Goal: Complete application form

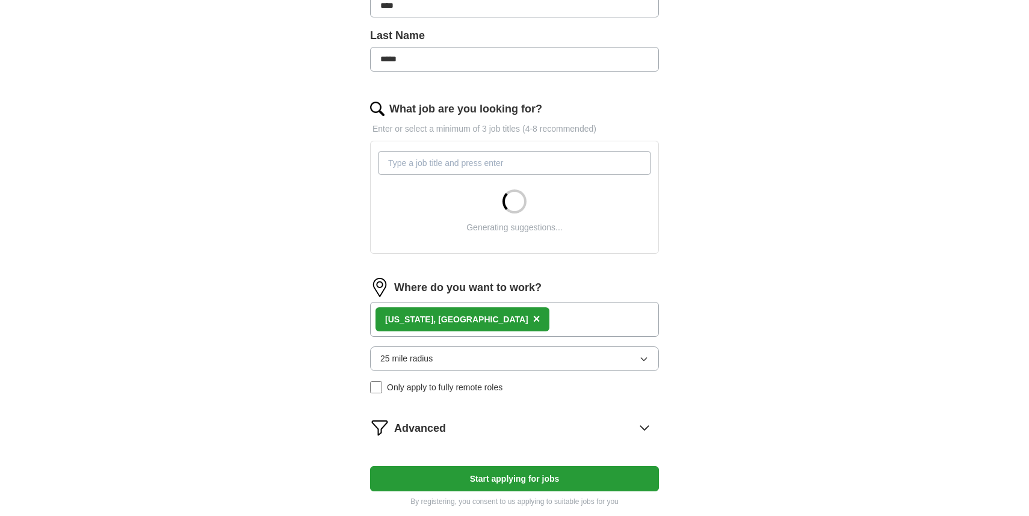
scroll to position [316, 0]
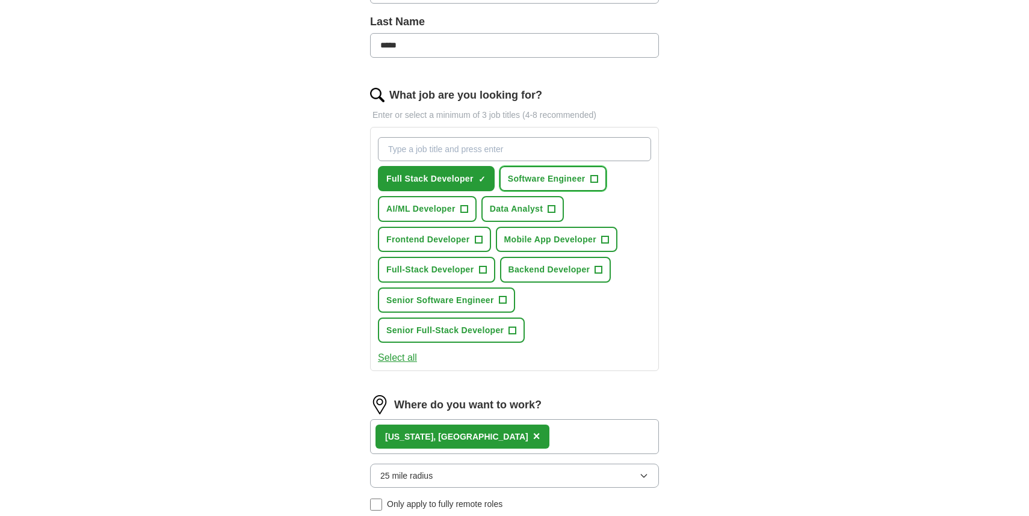
click at [536, 173] on span "Software Engineer" at bounding box center [547, 178] width 78 height 13
click at [456, 215] on span "AI/ML Developer" at bounding box center [420, 208] width 69 height 13
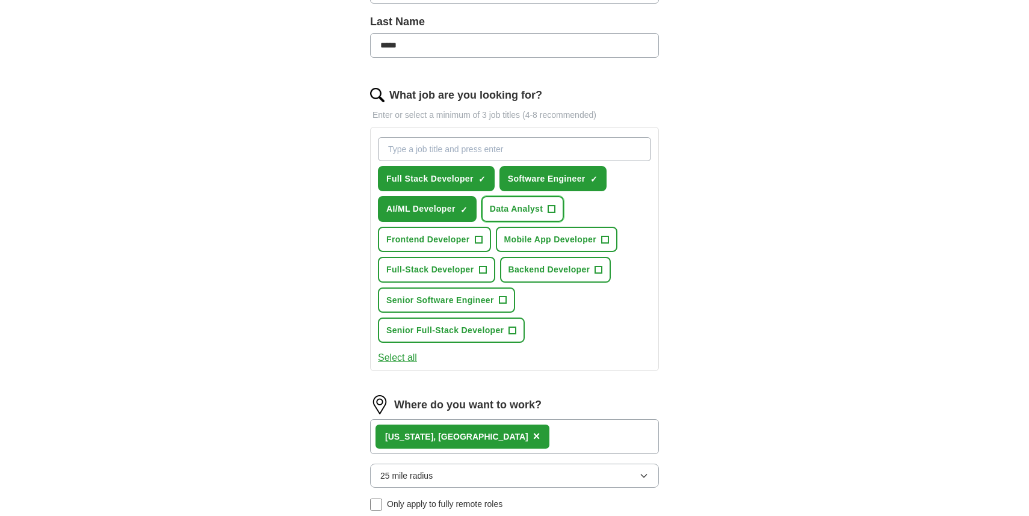
click at [521, 215] on span "Data Analyst" at bounding box center [517, 208] width 54 height 13
click at [484, 230] on button "Frontend Developer +" at bounding box center [434, 239] width 113 height 25
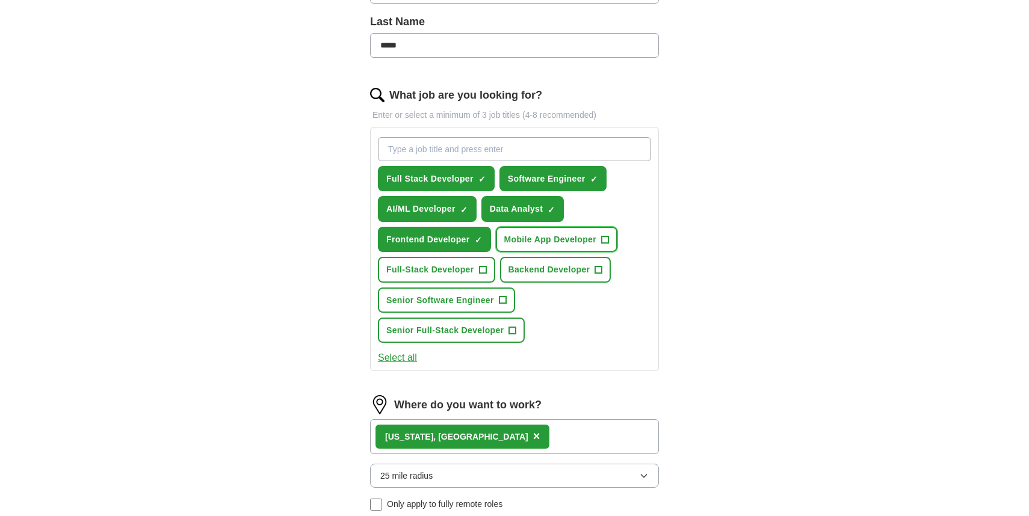
click at [521, 230] on button "Mobile App Developer +" at bounding box center [557, 239] width 122 height 25
click at [468, 254] on div "Full Stack Developer ✓ × Software Engineer ✓ × AI/ML Developer ✓ × Data Analyst…" at bounding box center [514, 240] width 278 height 216
click at [486, 267] on span "+" at bounding box center [482, 270] width 7 height 10
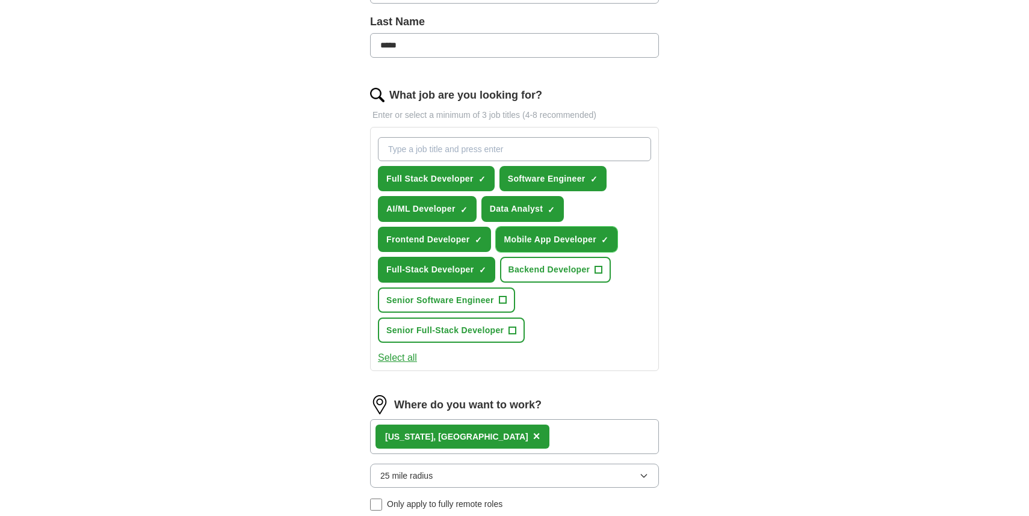
click at [536, 247] on button "Mobile App Developer ✓ ×" at bounding box center [557, 239] width 122 height 25
click at [536, 259] on button "Backend Developer +" at bounding box center [555, 269] width 111 height 25
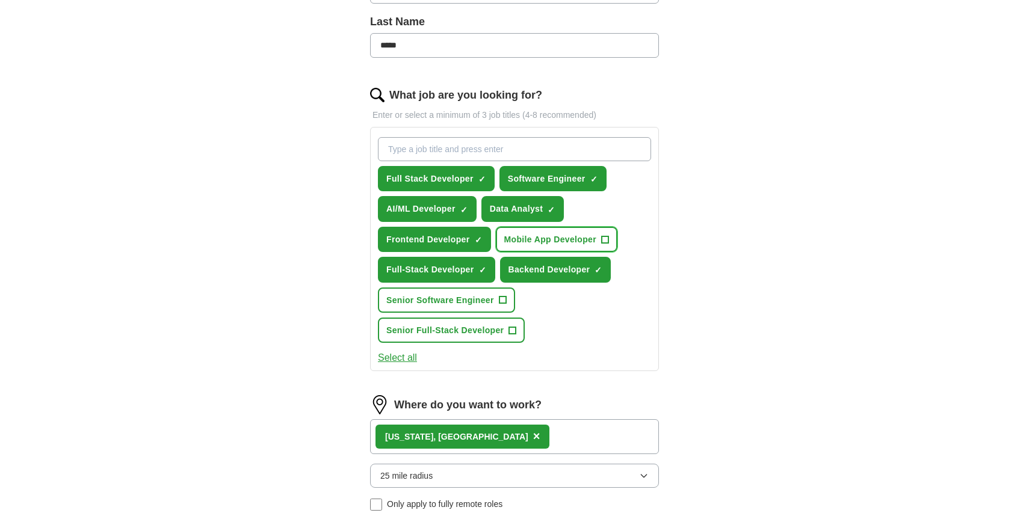
click at [536, 241] on span "Mobile App Developer" at bounding box center [550, 239] width 93 height 13
click at [495, 289] on button "Senior Software Engineer +" at bounding box center [446, 300] width 137 height 25
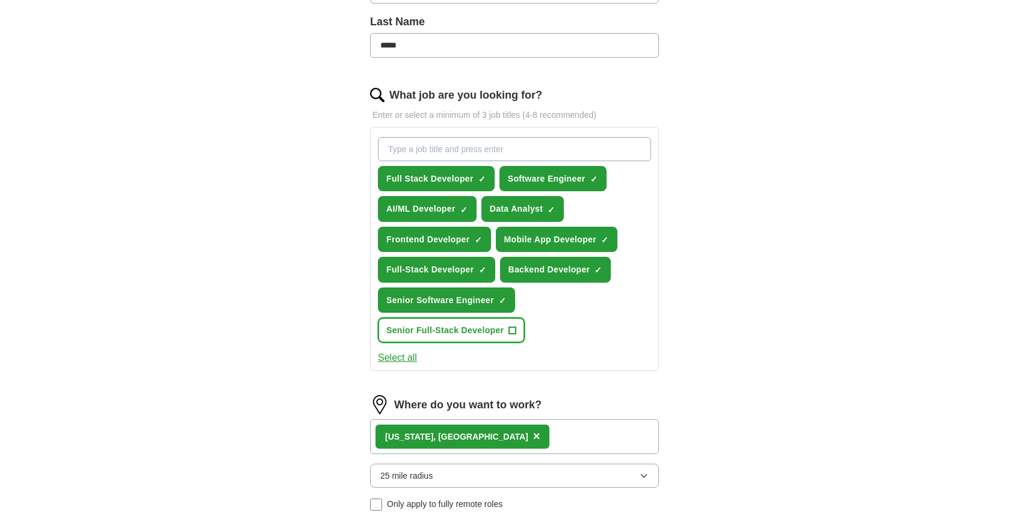
click at [495, 338] on button "Senior Full-Stack Developer +" at bounding box center [451, 330] width 147 height 25
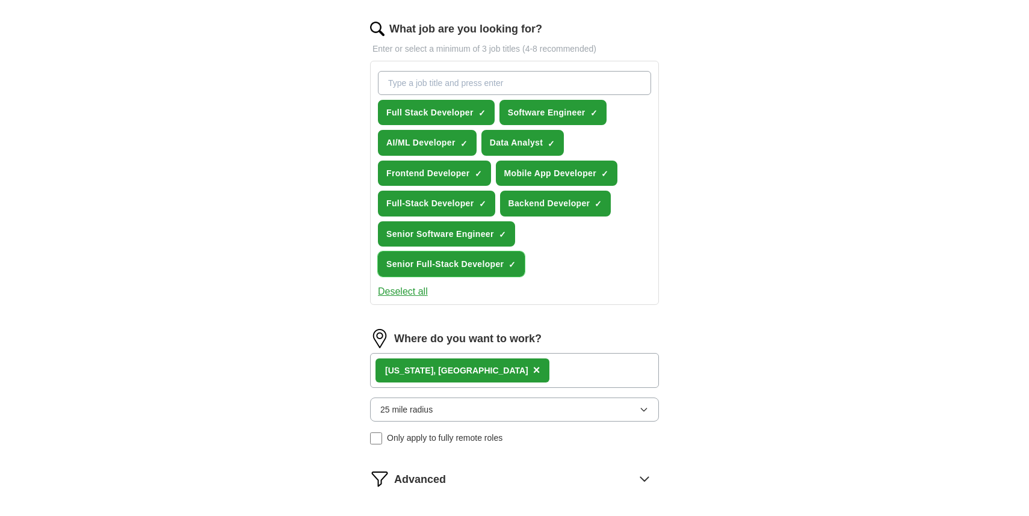
scroll to position [438, 0]
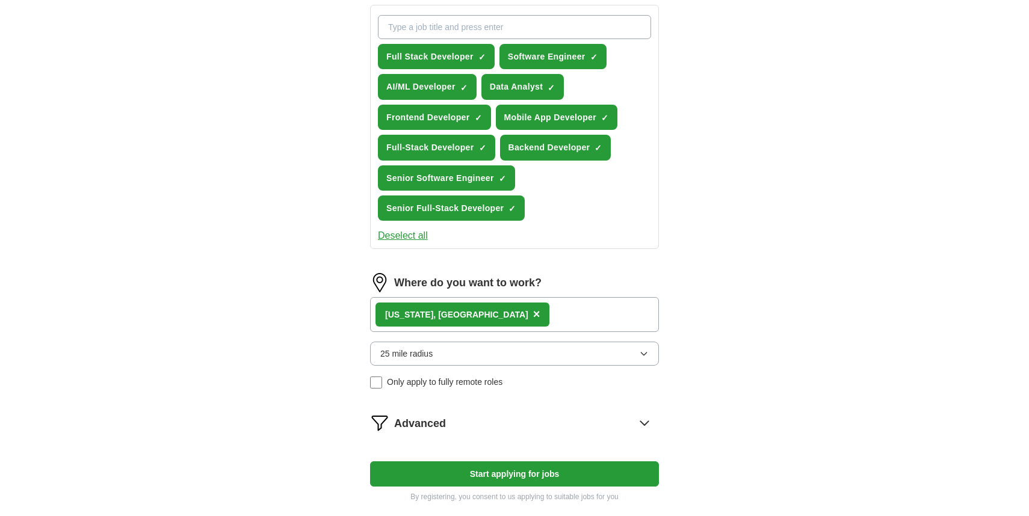
click at [533, 316] on span "×" at bounding box center [536, 313] width 7 height 13
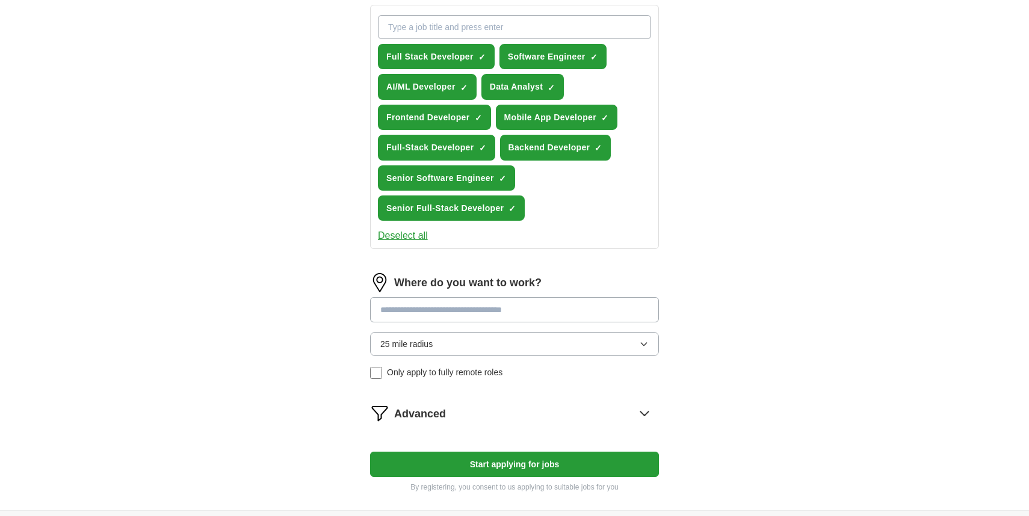
click at [425, 304] on input at bounding box center [514, 309] width 289 height 25
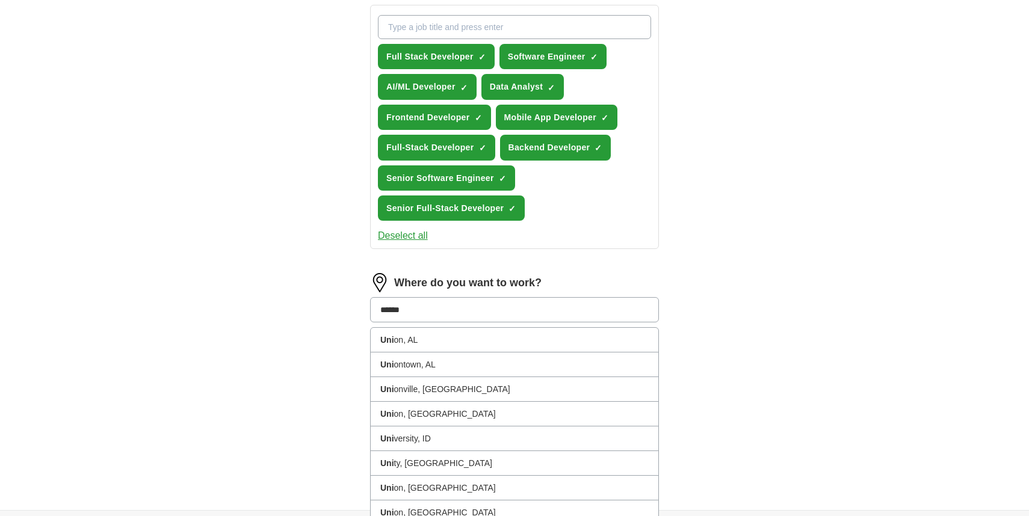
type input "******"
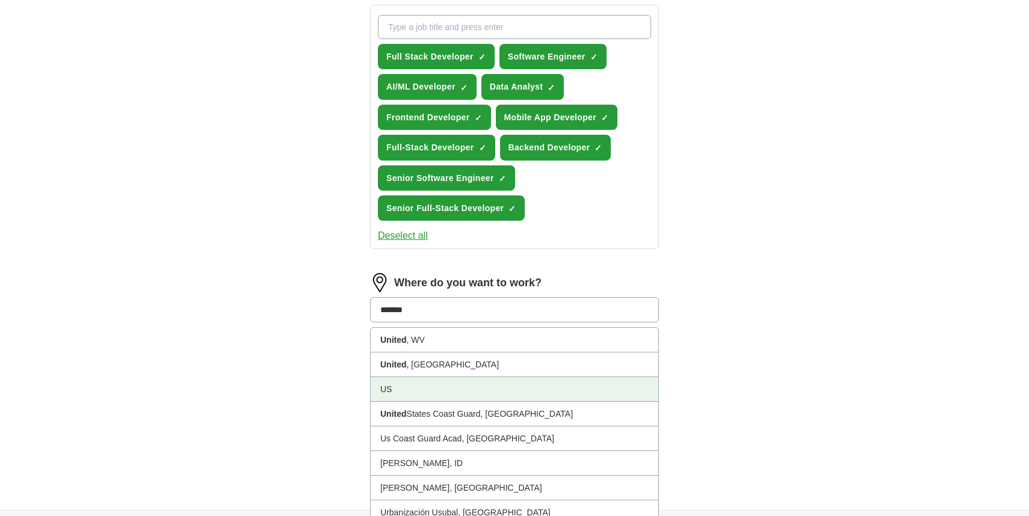
click at [425, 387] on li "US" at bounding box center [515, 389] width 288 height 25
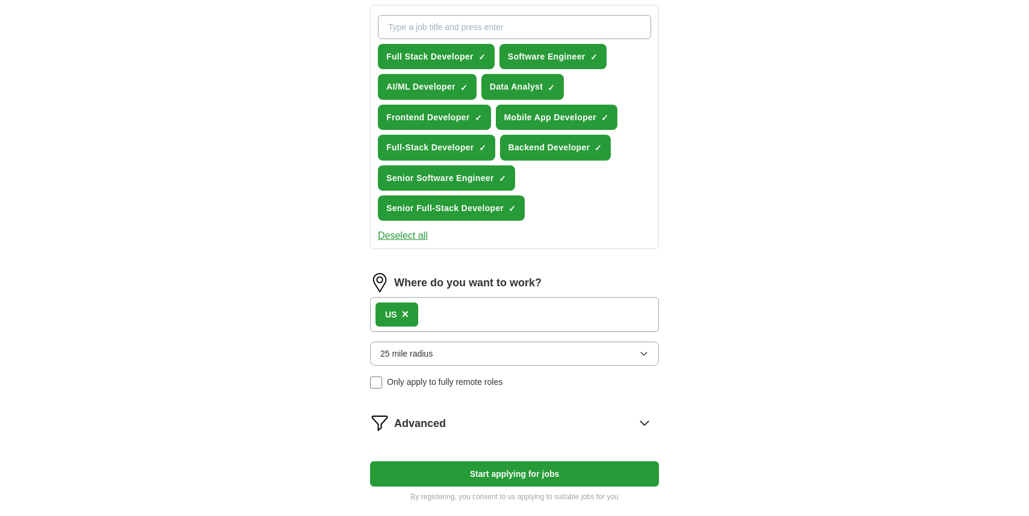
click at [407, 425] on span "Advanced" at bounding box center [420, 423] width 52 height 17
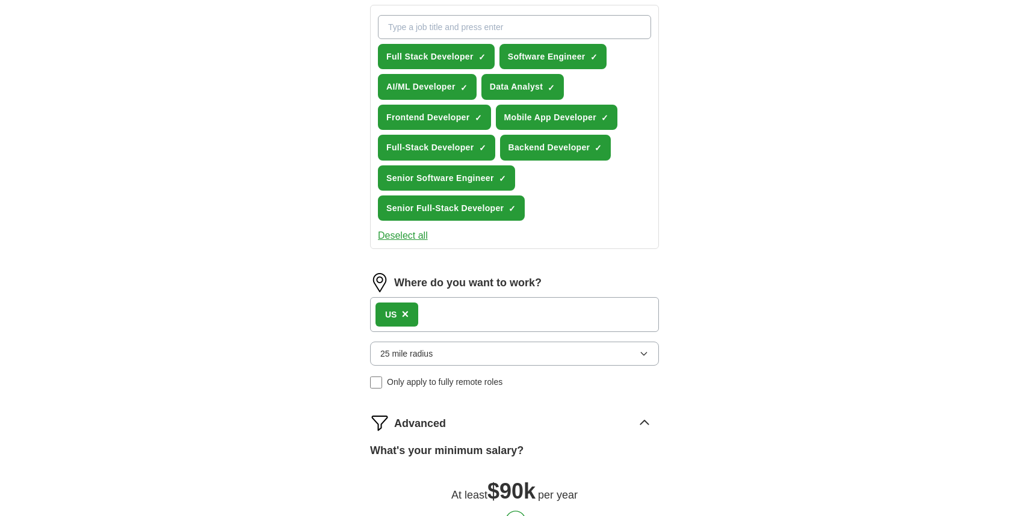
click at [408, 424] on span "Advanced" at bounding box center [420, 423] width 52 height 17
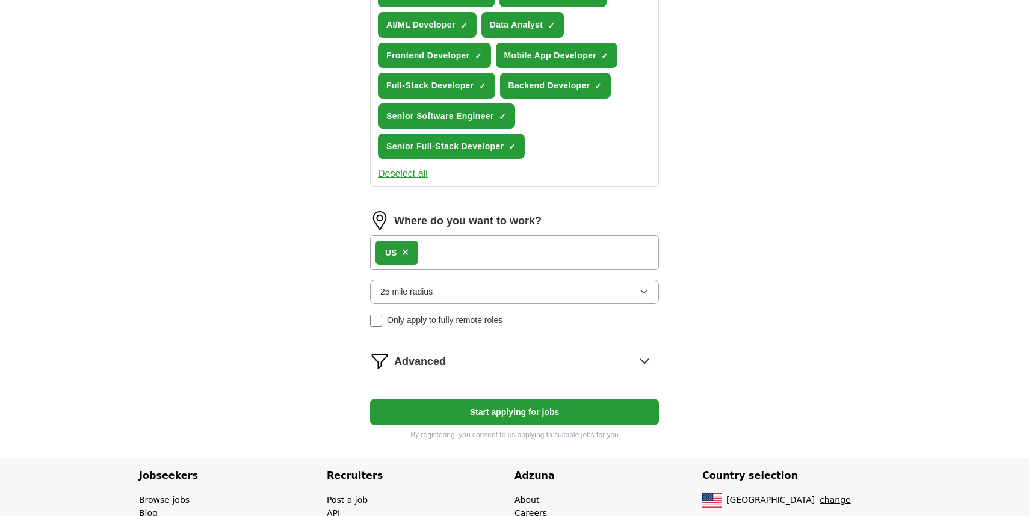
click at [428, 368] on span "Advanced" at bounding box center [420, 361] width 52 height 17
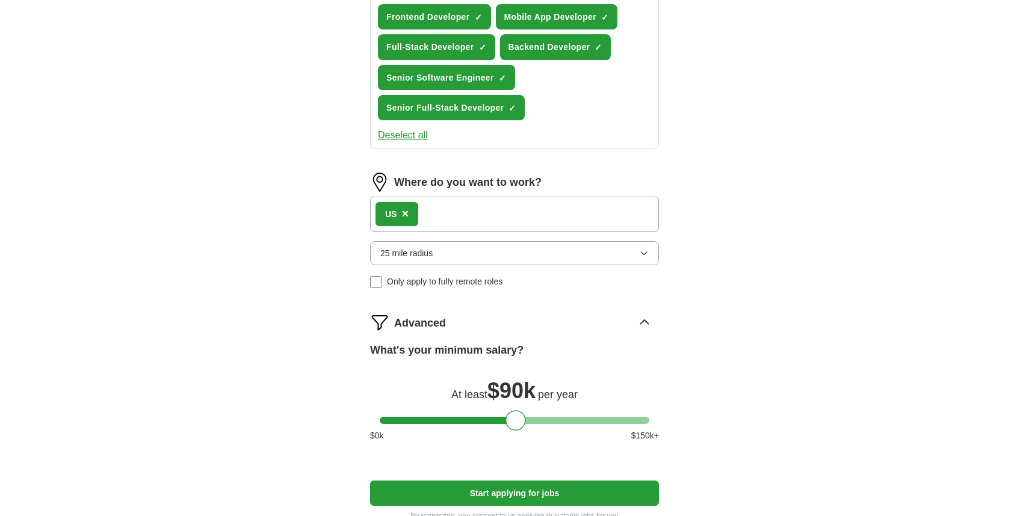
scroll to position [604, 0]
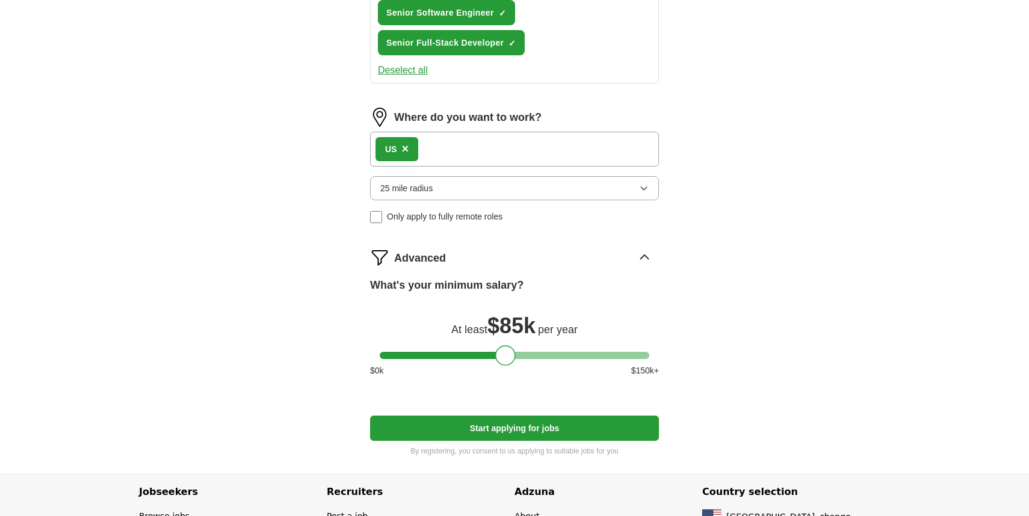
drag, startPoint x: 516, startPoint y: 357, endPoint x: 506, endPoint y: 357, distance: 9.6
click at [506, 357] on div at bounding box center [505, 355] width 20 height 20
click at [404, 152] on span "×" at bounding box center [404, 148] width 7 height 13
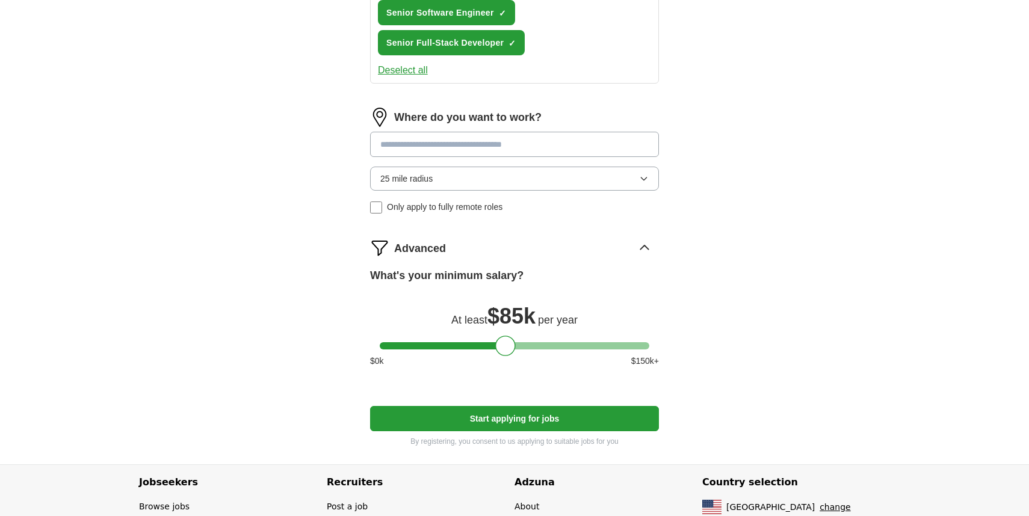
click at [480, 173] on button "25 mile radius" at bounding box center [514, 179] width 289 height 24
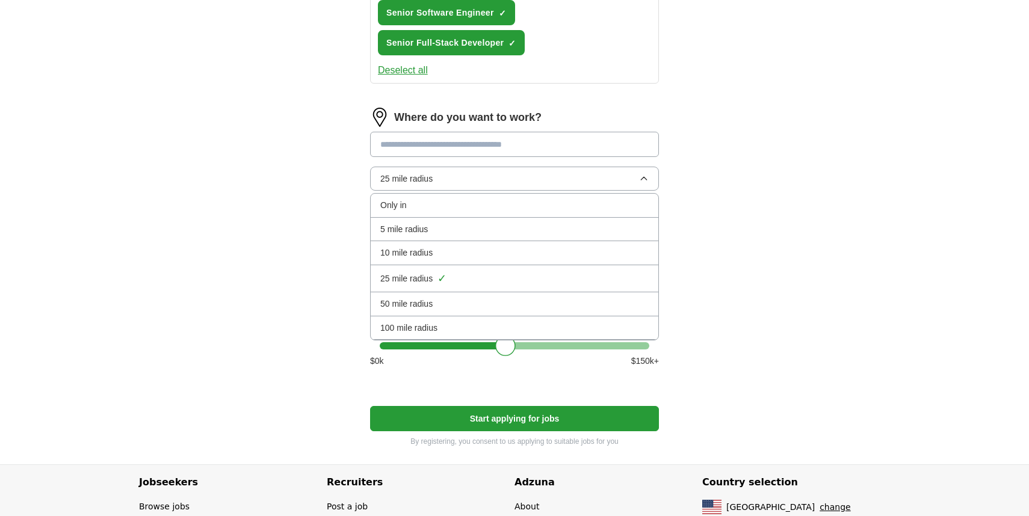
click at [440, 326] on div "100 mile radius" at bounding box center [514, 327] width 268 height 13
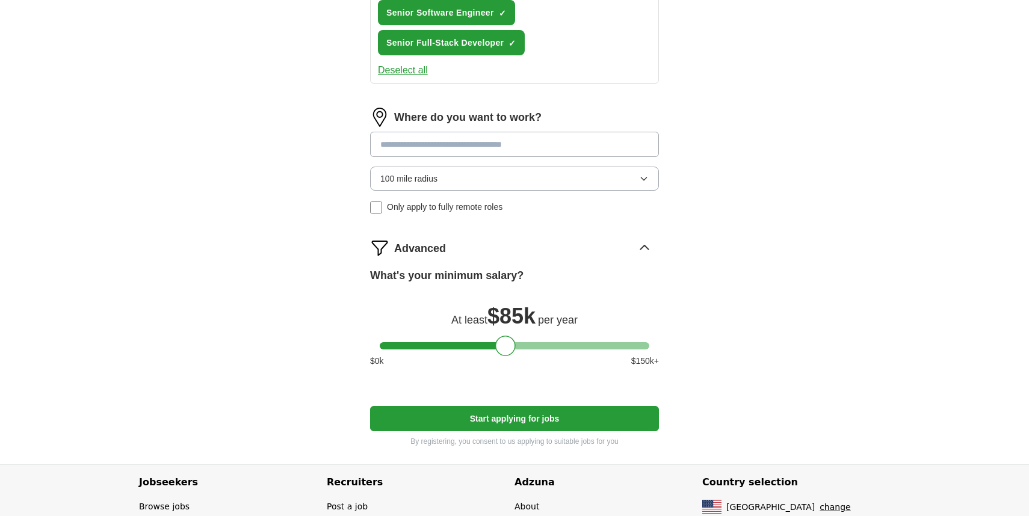
click at [462, 433] on form "Select a resume YashahireResume-2025v.pdf [DATE] 02:12 Upload a different resum…" at bounding box center [514, 3] width 289 height 889
click at [462, 431] on form "Select a resume YashahireResume-2025v.pdf [DATE] 02:12 Upload a different resum…" at bounding box center [514, 3] width 289 height 889
click at [462, 412] on button "Start applying for jobs" at bounding box center [514, 418] width 289 height 25
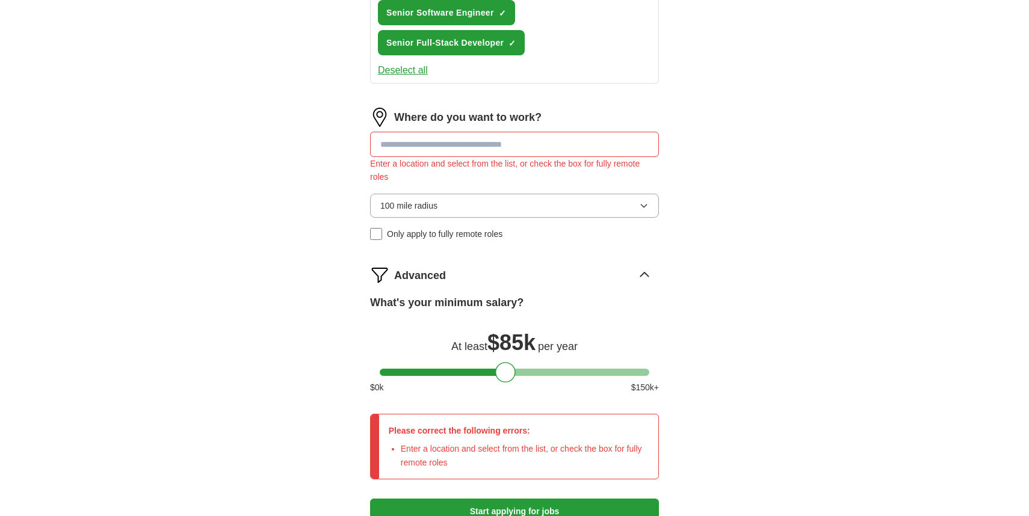
click at [436, 147] on input at bounding box center [514, 144] width 289 height 25
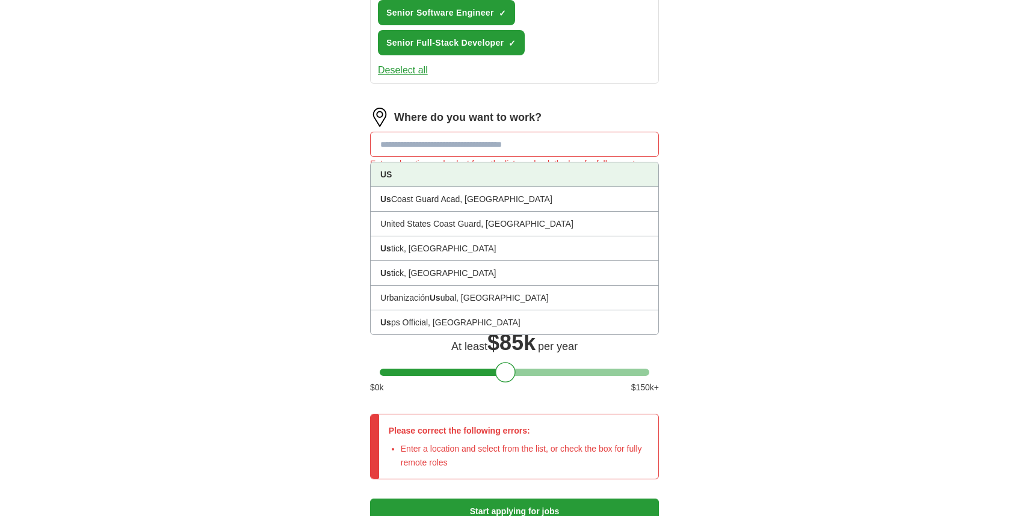
click at [448, 175] on li "US" at bounding box center [515, 174] width 288 height 25
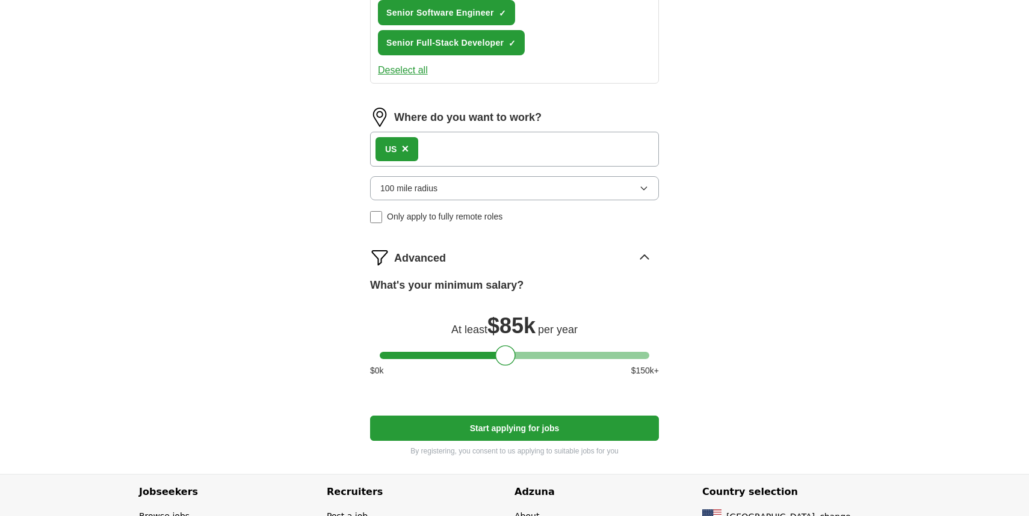
click at [512, 429] on button "Start applying for jobs" at bounding box center [514, 428] width 289 height 25
select select "**"
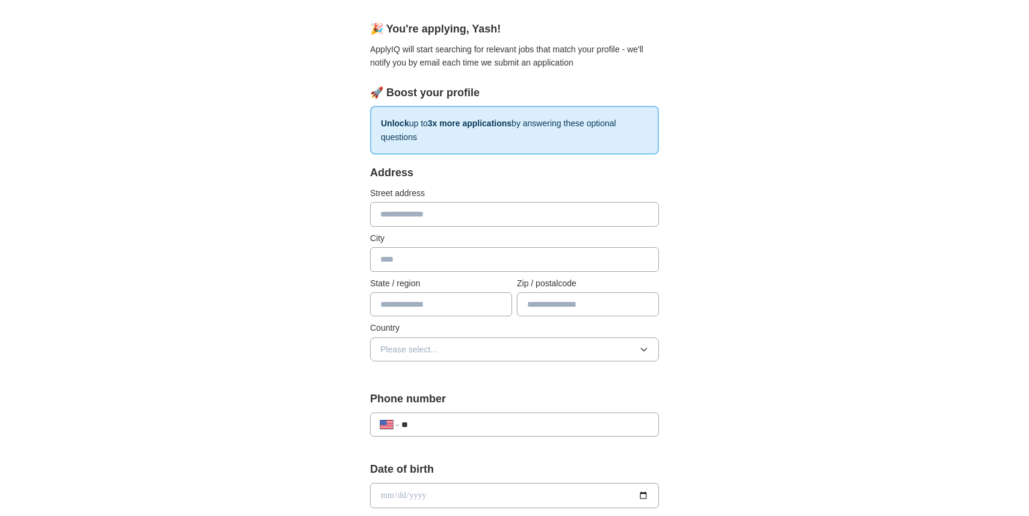
scroll to position [105, 0]
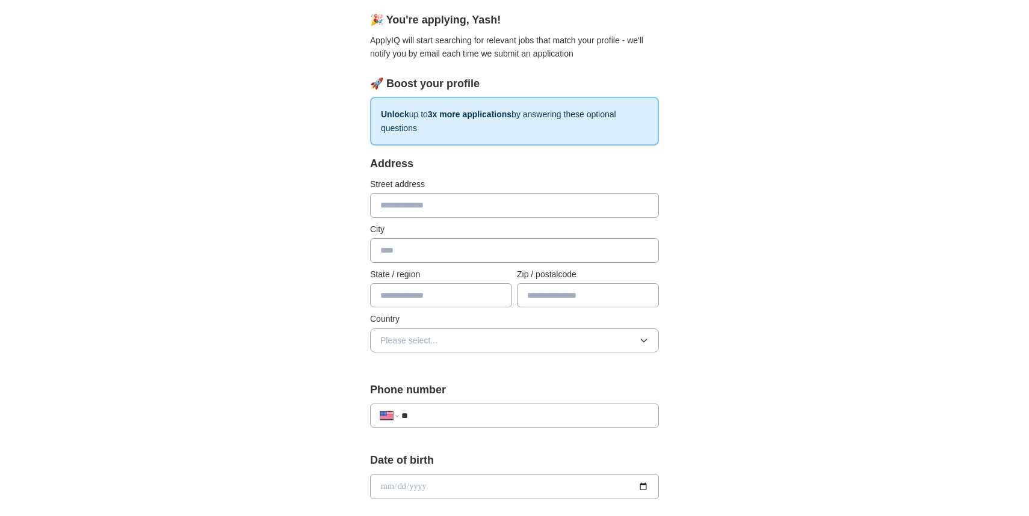
click at [425, 220] on div "Address Street address City State / region Zip / postalcode Country Please sele…" at bounding box center [514, 261] width 289 height 212
click at [425, 206] on input "text" at bounding box center [514, 205] width 289 height 24
type input "**********"
type input "*****"
type input "**"
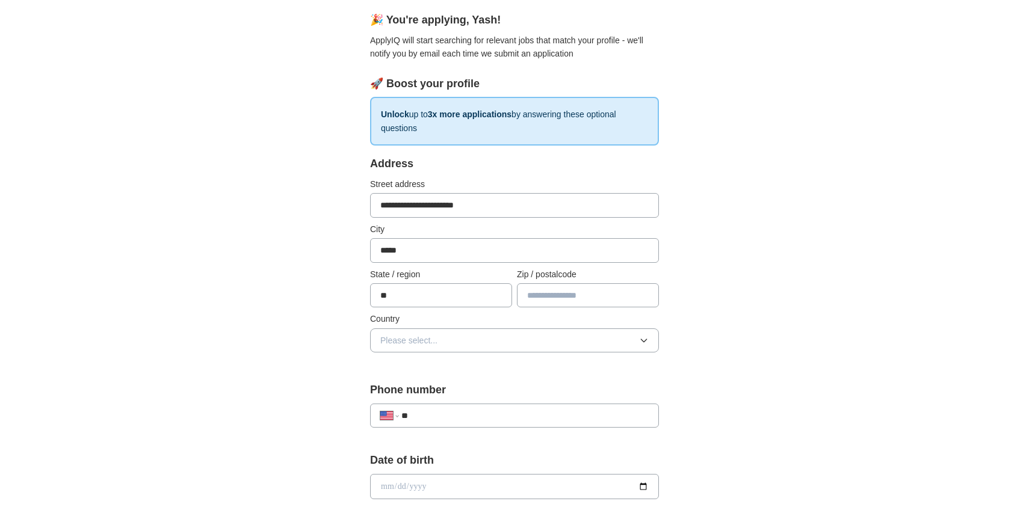
type input "*****"
click at [475, 337] on button "Please select..." at bounding box center [514, 341] width 289 height 24
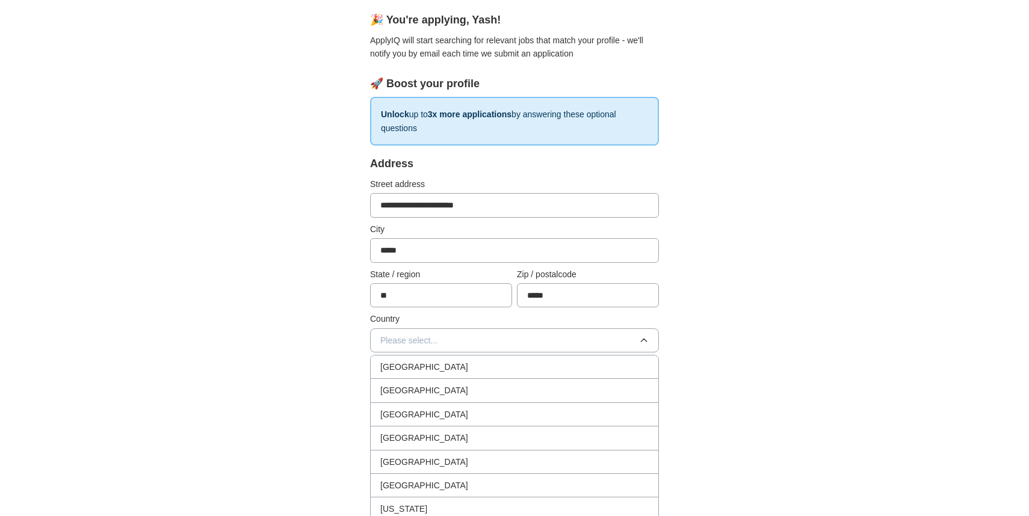
click at [419, 392] on span "[GEOGRAPHIC_DATA]" at bounding box center [424, 390] width 88 height 13
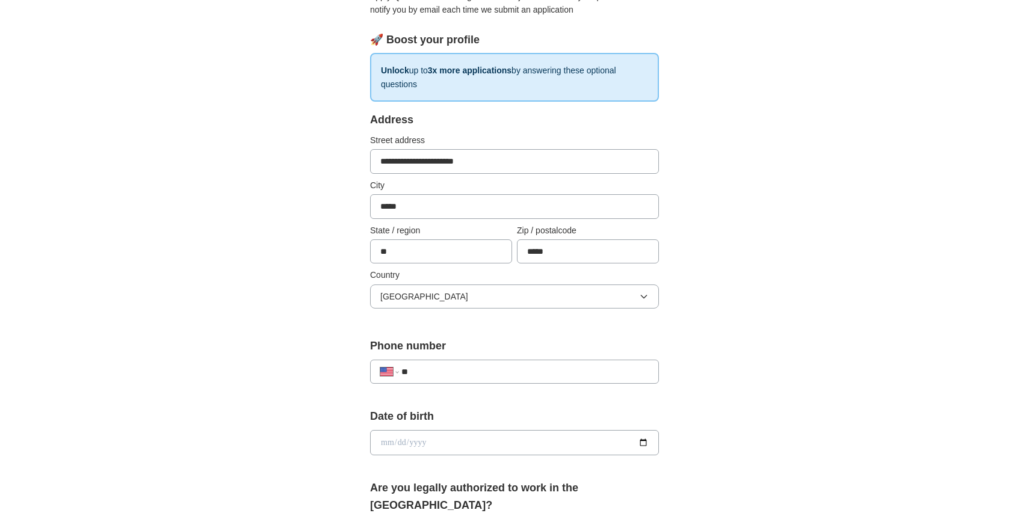
scroll to position [187, 0]
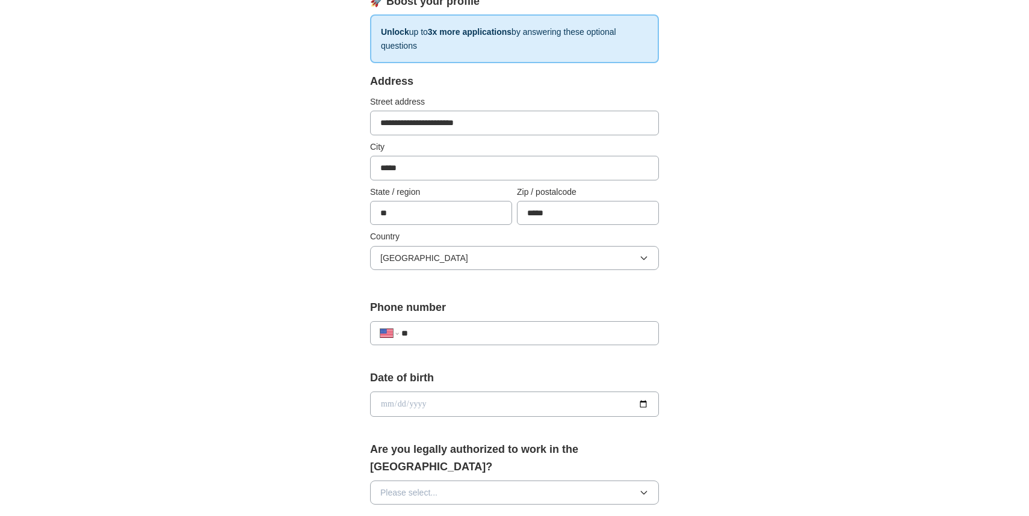
click at [446, 327] on input "**" at bounding box center [524, 333] width 247 height 13
click at [466, 327] on input "**" at bounding box center [524, 333] width 247 height 13
click at [455, 335] on input "**********" at bounding box center [524, 333] width 247 height 13
click at [459, 336] on input "**********" at bounding box center [524, 333] width 247 height 13
type input "**********"
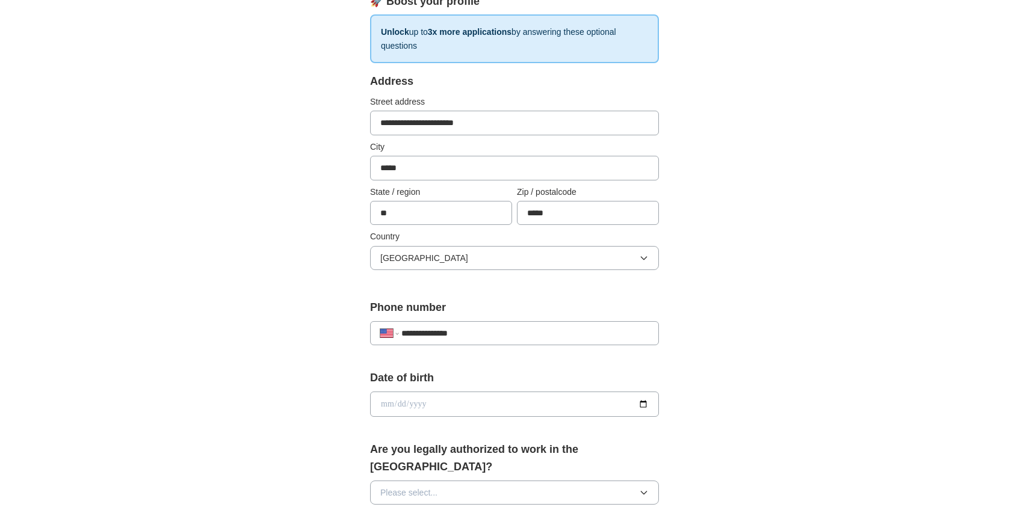
click at [441, 412] on input "date" at bounding box center [514, 404] width 289 height 25
click at [644, 401] on input "date" at bounding box center [514, 404] width 289 height 25
type input "**********"
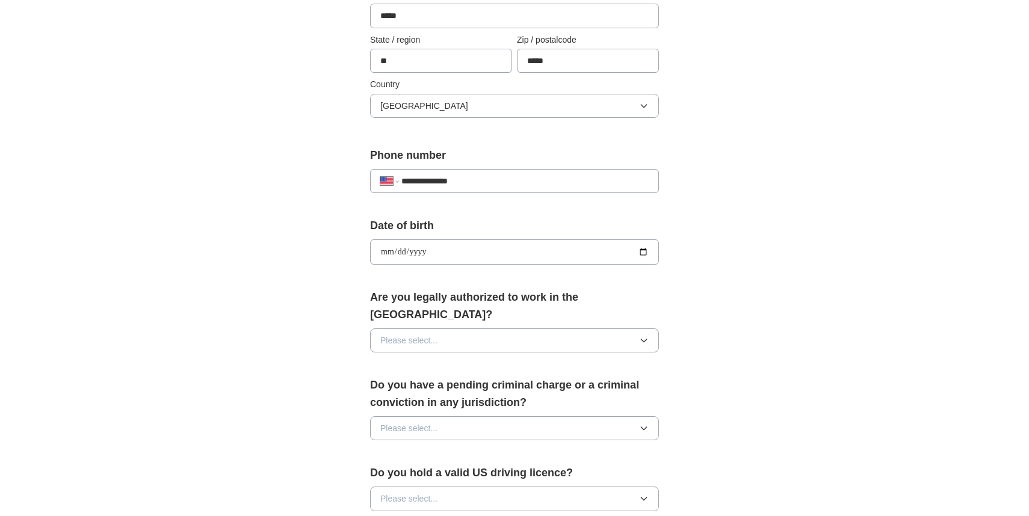
scroll to position [366, 0]
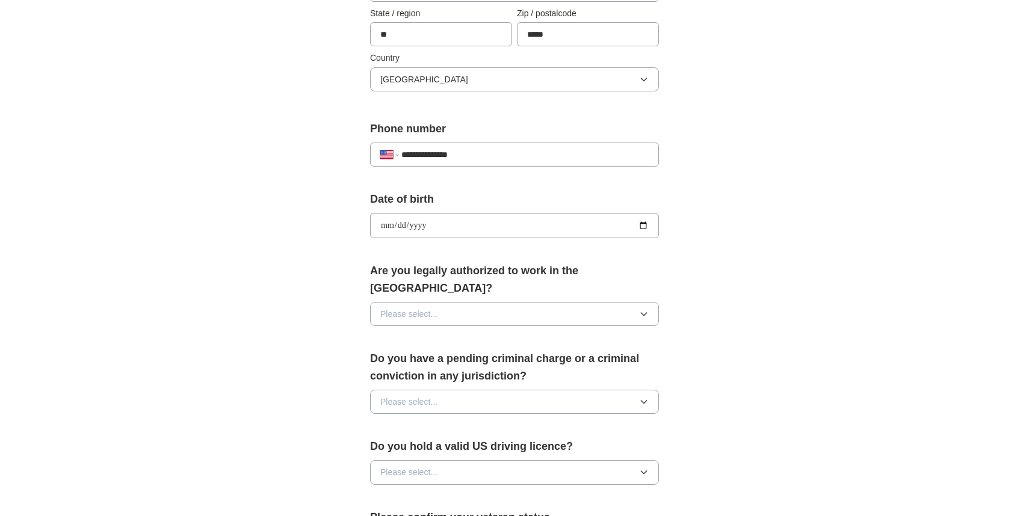
click at [455, 302] on button "Please select..." at bounding box center [514, 314] width 289 height 24
click at [439, 334] on div "Yes" at bounding box center [514, 340] width 268 height 13
click at [449, 390] on button "Please select..." at bounding box center [514, 402] width 289 height 24
click at [450, 446] on div "No" at bounding box center [514, 452] width 268 height 13
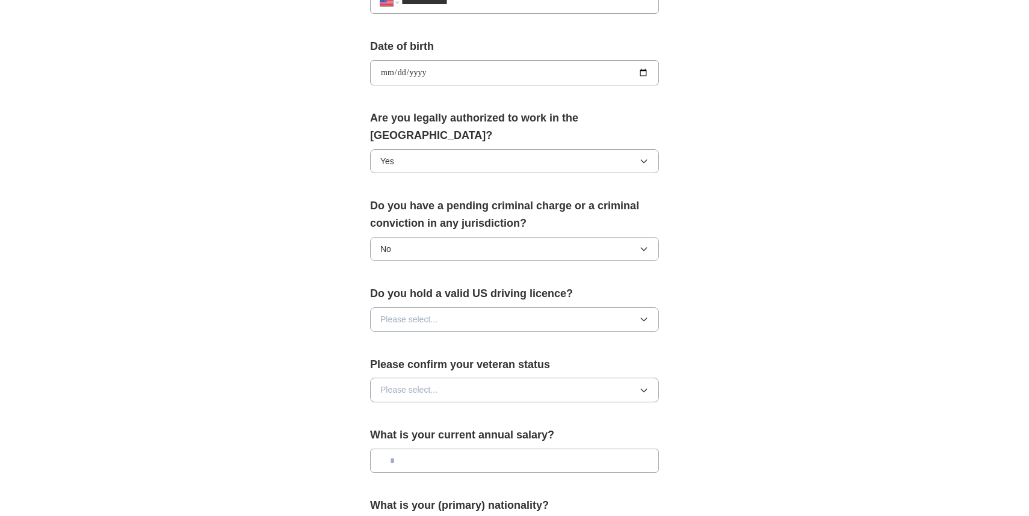
scroll to position [527, 0]
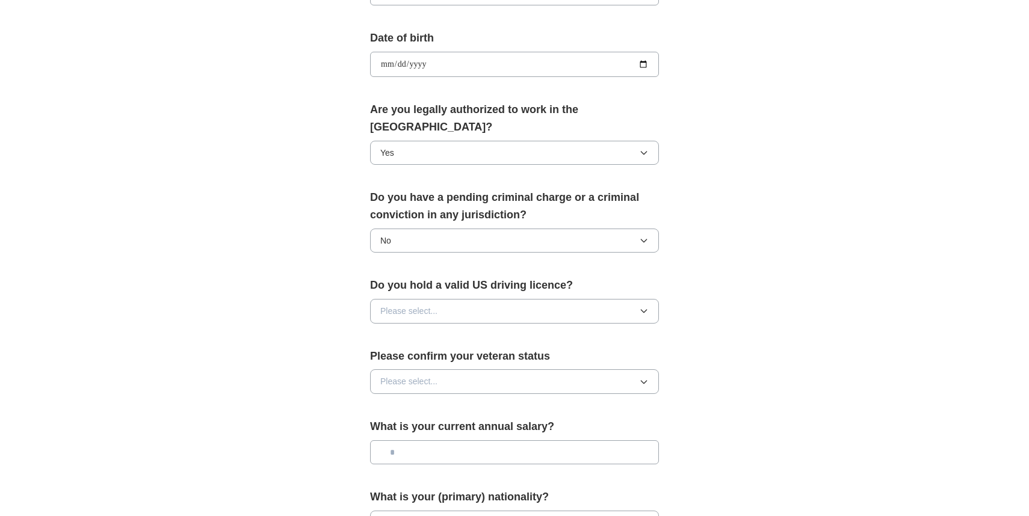
click at [457, 299] on button "Please select..." at bounding box center [514, 311] width 289 height 24
click at [446, 331] on li "Yes" at bounding box center [515, 338] width 288 height 23
click at [463, 369] on button "Please select..." at bounding box center [514, 381] width 289 height 24
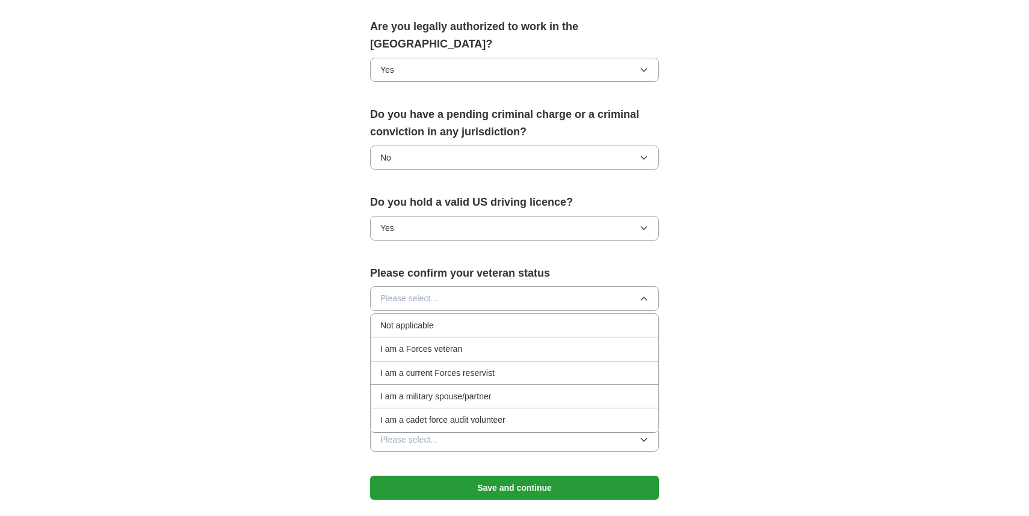
scroll to position [611, 0]
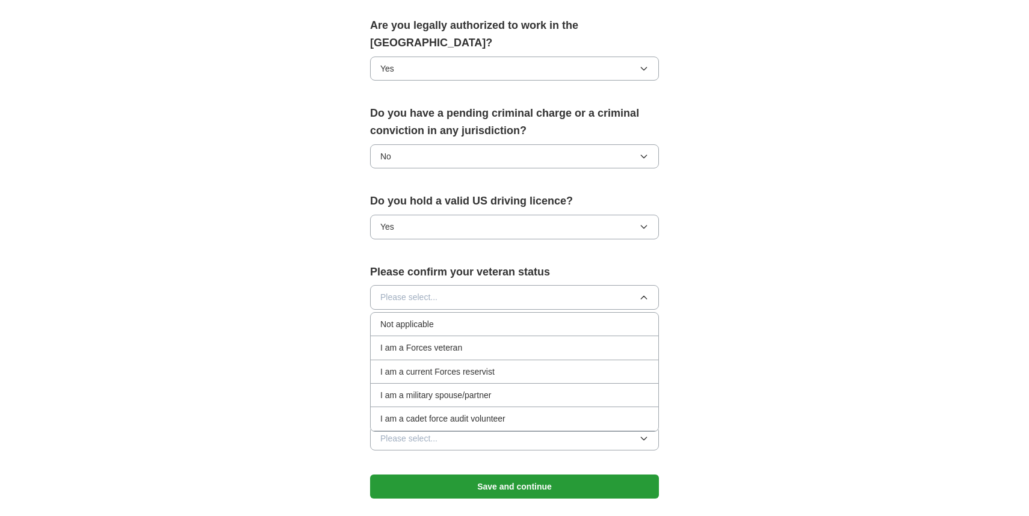
click at [447, 318] on div "Not applicable" at bounding box center [514, 324] width 268 height 13
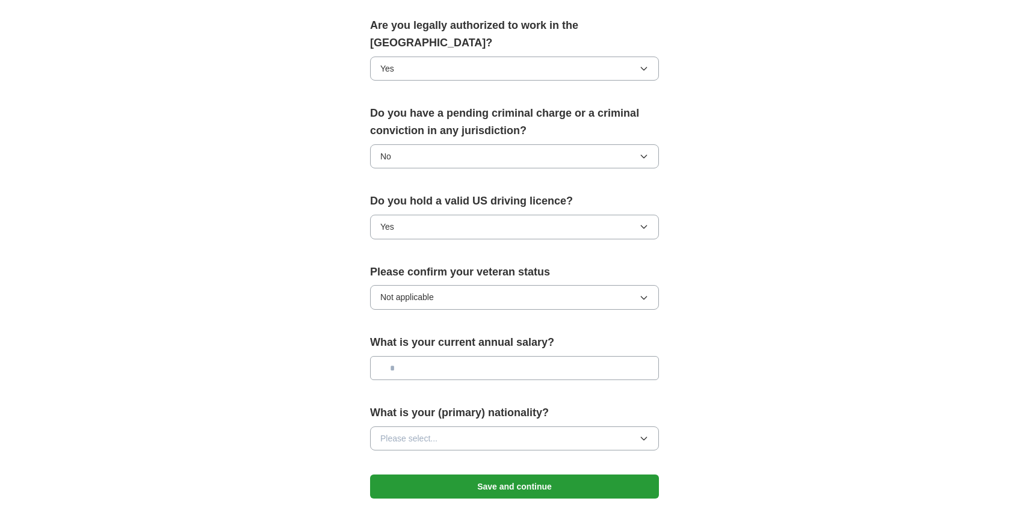
click at [465, 366] on div "What is your current annual salary?" at bounding box center [514, 362] width 289 height 56
click at [465, 362] on input "text" at bounding box center [514, 368] width 289 height 24
type input "*******"
click at [496, 427] on button "Please select..." at bounding box center [514, 439] width 289 height 24
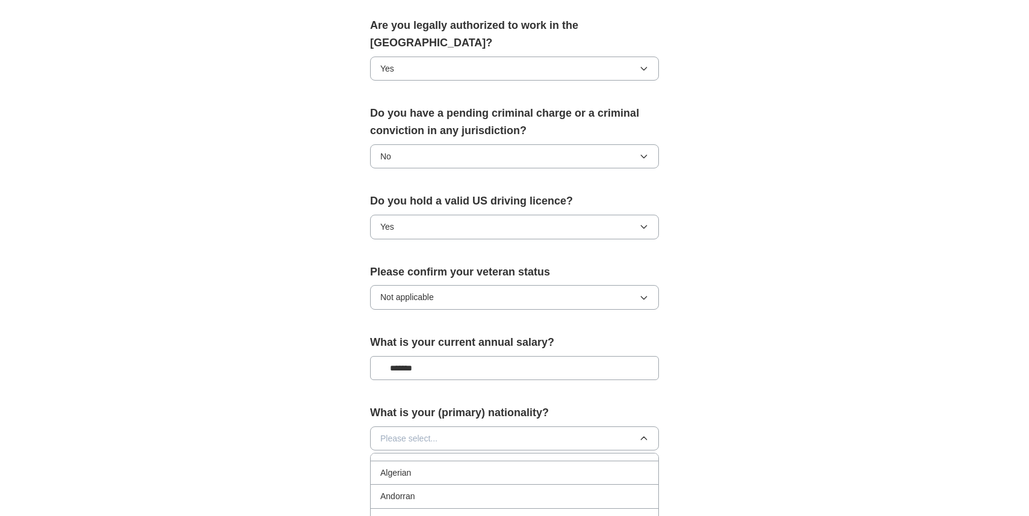
scroll to position [88, 0]
click at [562, 303] on form "**********" at bounding box center [514, 80] width 289 height 862
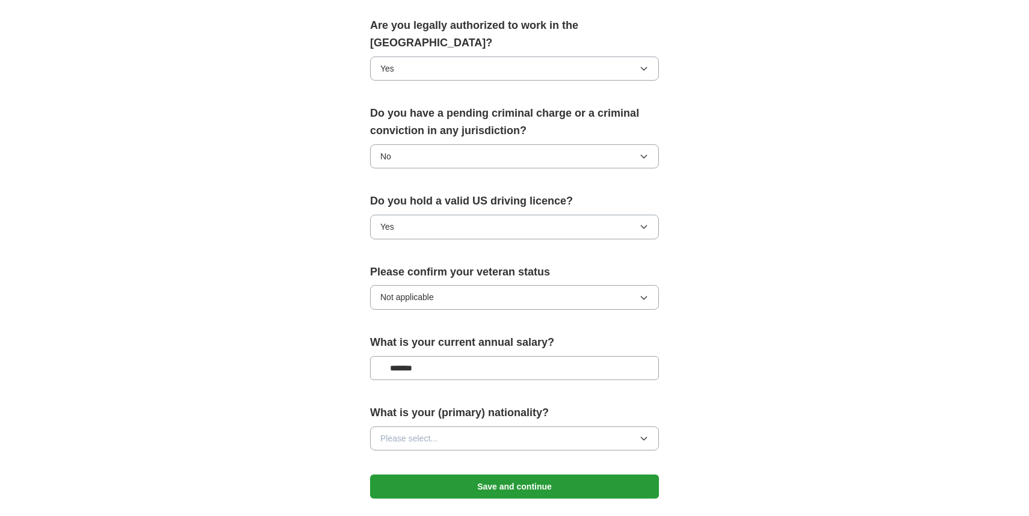
scroll to position [617, 0]
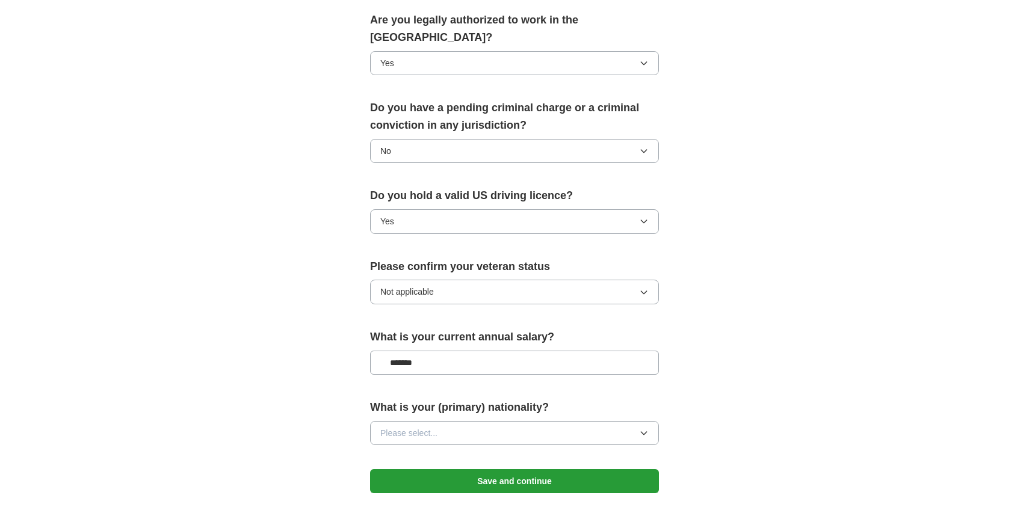
click at [535, 469] on button "Save and continue" at bounding box center [514, 481] width 289 height 24
